Goal: Complete application form

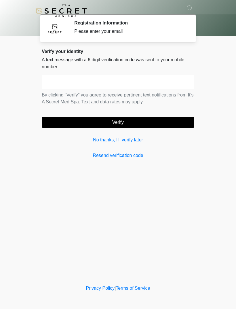
click at [104, 138] on link "No thanks, I'll verify later" at bounding box center [118, 139] width 152 height 7
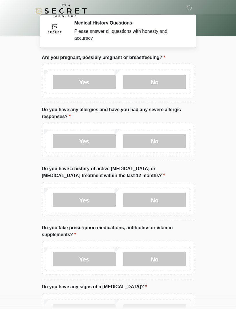
click at [164, 79] on label "No" at bounding box center [154, 82] width 63 height 14
click at [170, 135] on label "No" at bounding box center [154, 141] width 63 height 14
click at [173, 200] on label "No" at bounding box center [154, 200] width 63 height 14
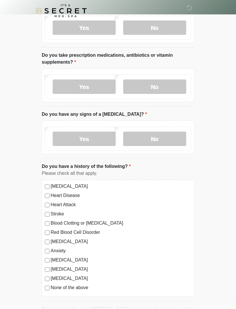
scroll to position [149, 0]
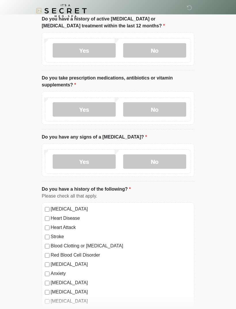
click at [102, 106] on label "Yes" at bounding box center [84, 109] width 63 height 14
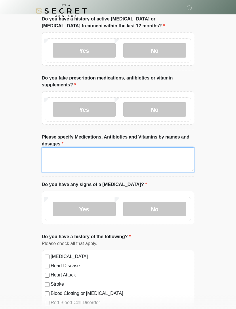
click at [88, 163] on textarea "Please specify Medications, Antibiotics and Vitamins by names and dosages" at bounding box center [118, 159] width 152 height 25
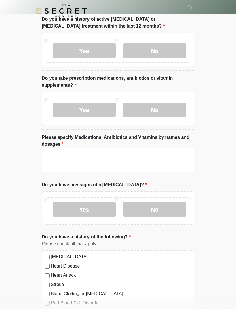
click at [173, 106] on label "No" at bounding box center [154, 109] width 63 height 14
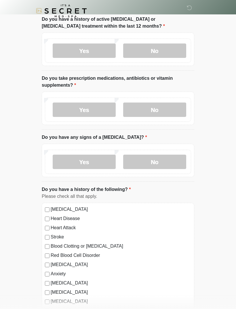
scroll to position [150, 0]
click at [98, 111] on label "Yes" at bounding box center [84, 109] width 63 height 14
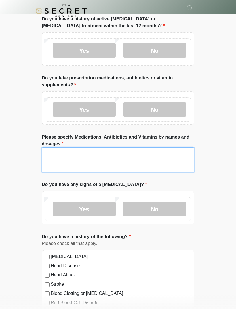
click at [72, 160] on textarea "Please specify Medications, Antibiotics and Vitamins by names and dosages" at bounding box center [118, 159] width 152 height 25
type textarea "*"
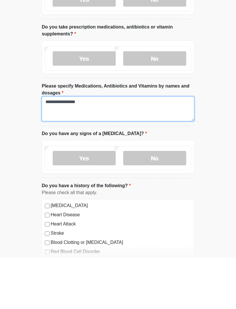
type textarea "**********"
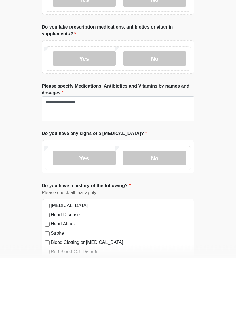
click at [169, 202] on label "No" at bounding box center [154, 209] width 63 height 14
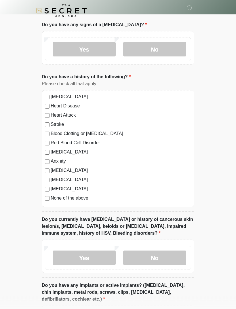
scroll to position [309, 0]
click at [83, 196] on label "None of the above" at bounding box center [121, 197] width 140 height 7
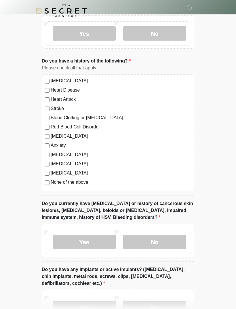
scroll to position [340, 0]
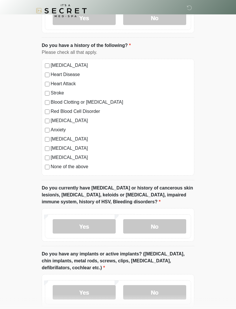
click at [169, 224] on label "No" at bounding box center [154, 226] width 63 height 14
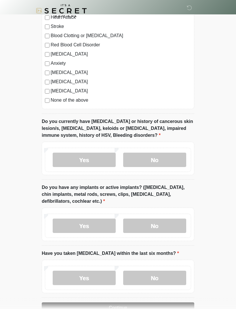
scroll to position [412, 0]
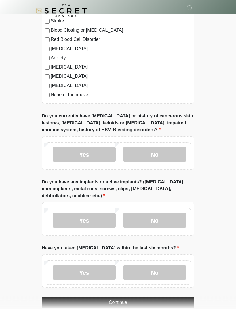
click at [170, 214] on label "No" at bounding box center [154, 220] width 63 height 14
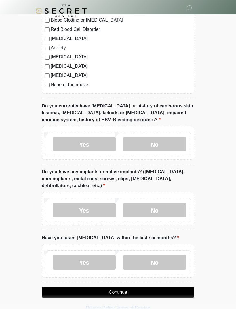
click at [102, 206] on label "Yes" at bounding box center [84, 210] width 63 height 14
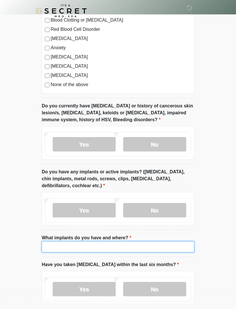
click at [111, 245] on input "What implants do you have and where?" at bounding box center [118, 246] width 152 height 11
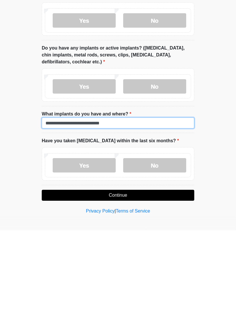
type input "**********"
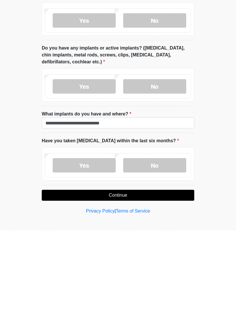
click at [164, 237] on label "No" at bounding box center [154, 244] width 63 height 14
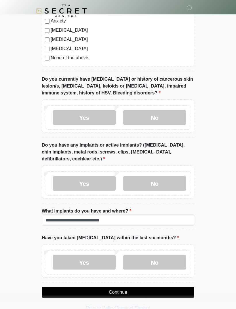
click at [157, 289] on button "Continue" at bounding box center [118, 292] width 152 height 11
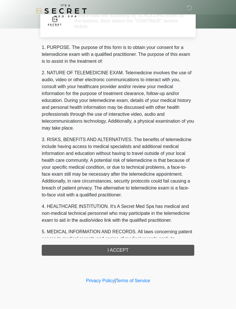
scroll to position [0, 0]
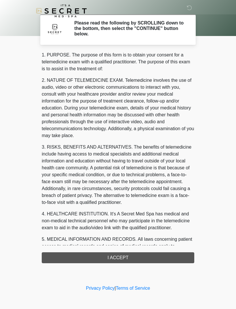
click at [175, 260] on div "1. PURPOSE. The purpose of this form is to obtain your consent for a telemedici…" at bounding box center [118, 157] width 152 height 211
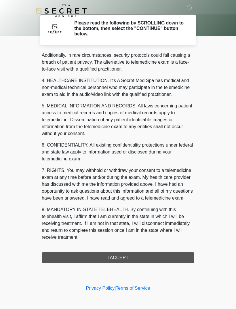
scroll to position [140, 0]
click at [163, 259] on button "I ACCEPT" at bounding box center [118, 257] width 152 height 11
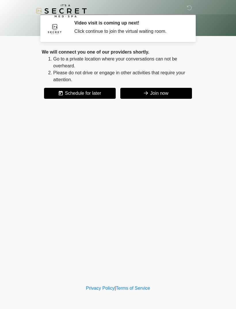
click at [180, 94] on button "Join now" at bounding box center [156, 93] width 72 height 11
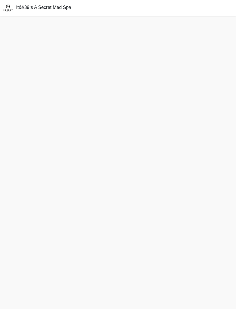
scroll to position [2, 0]
